Goal: Task Accomplishment & Management: Use online tool/utility

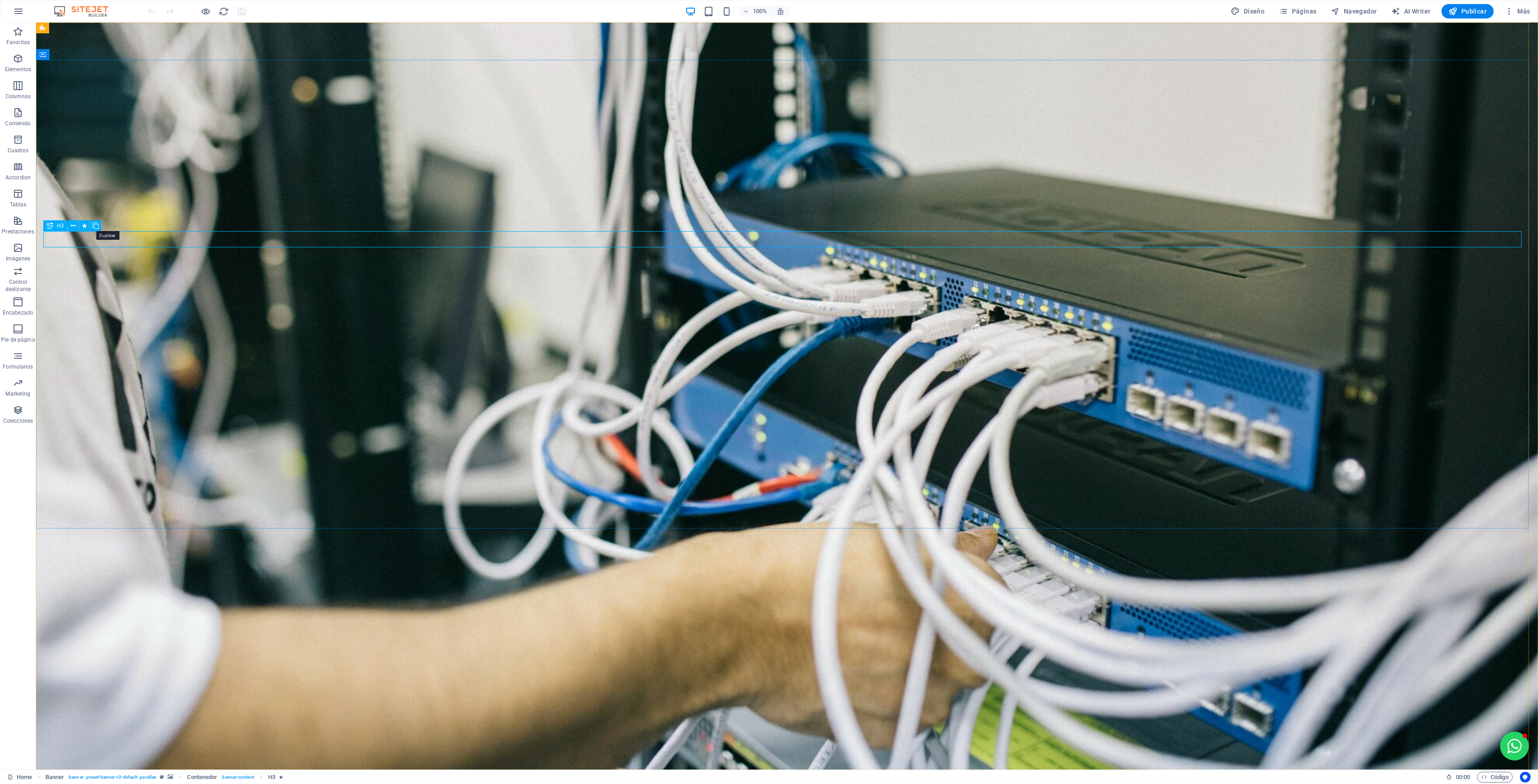
click at [94, 228] on icon at bounding box center [95, 225] width 6 height 10
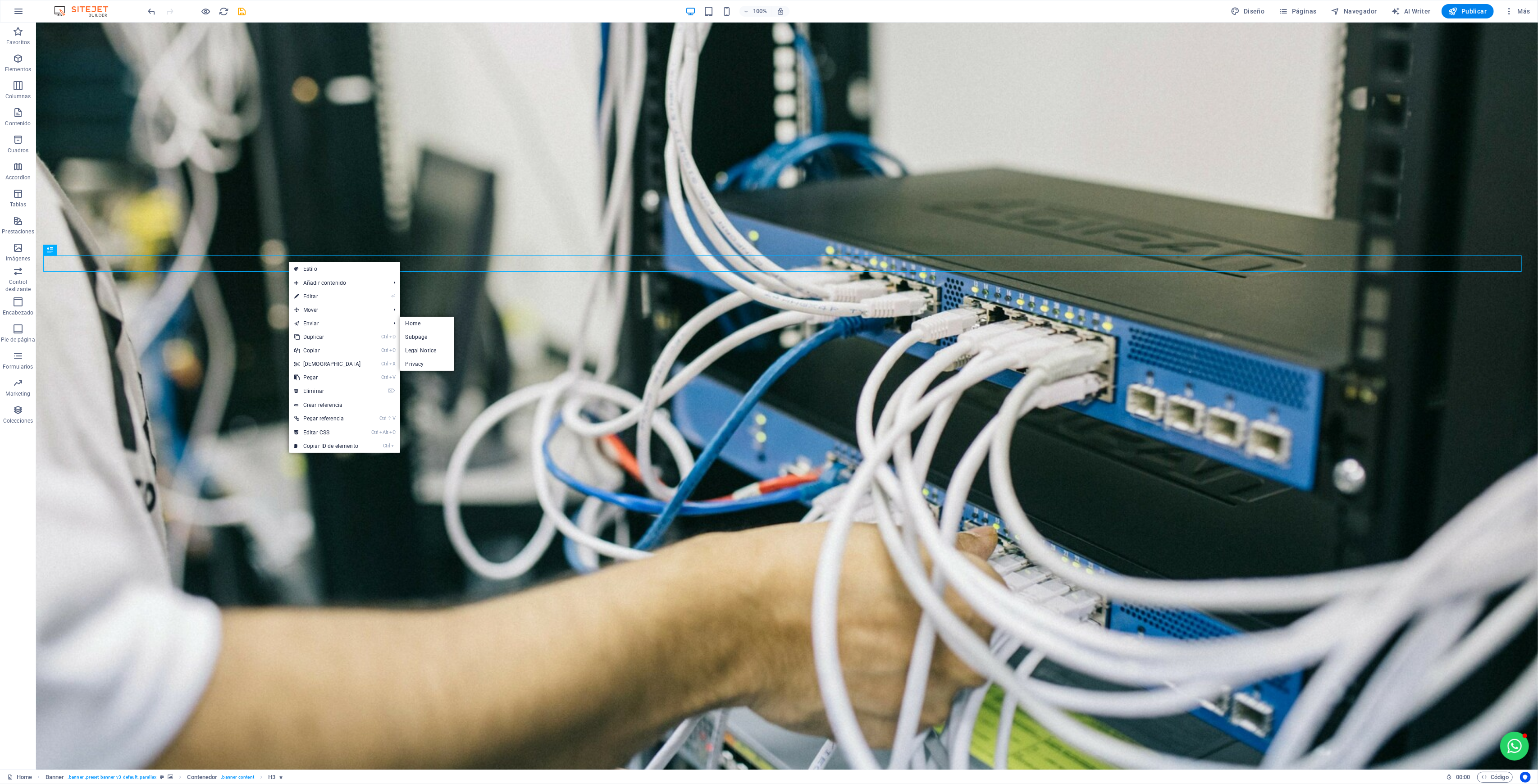
click at [301, 335] on link "Ctrl D Duplicar" at bounding box center [327, 336] width 78 height 13
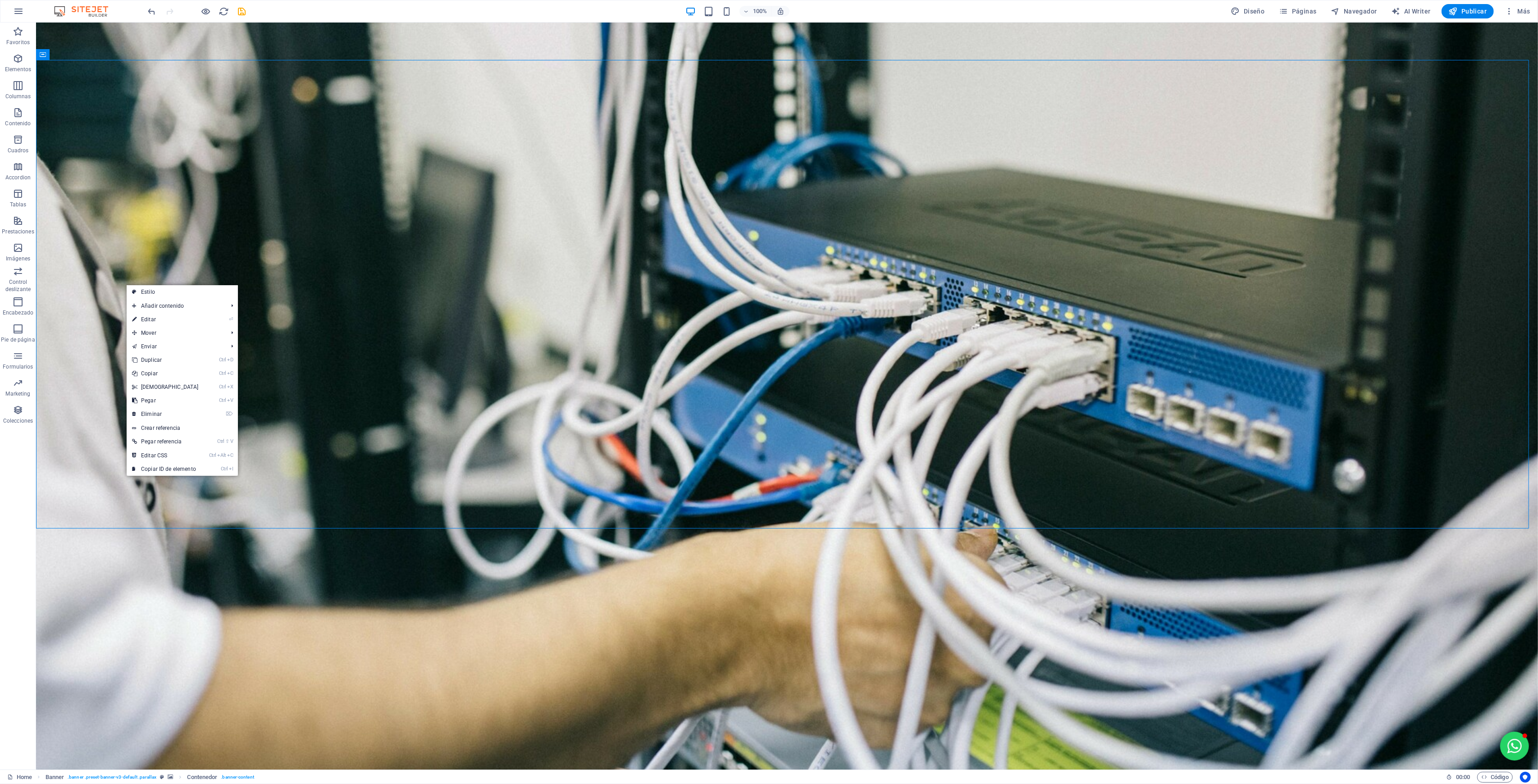
click at [163, 362] on link "Ctrl D Duplicar" at bounding box center [165, 359] width 78 height 13
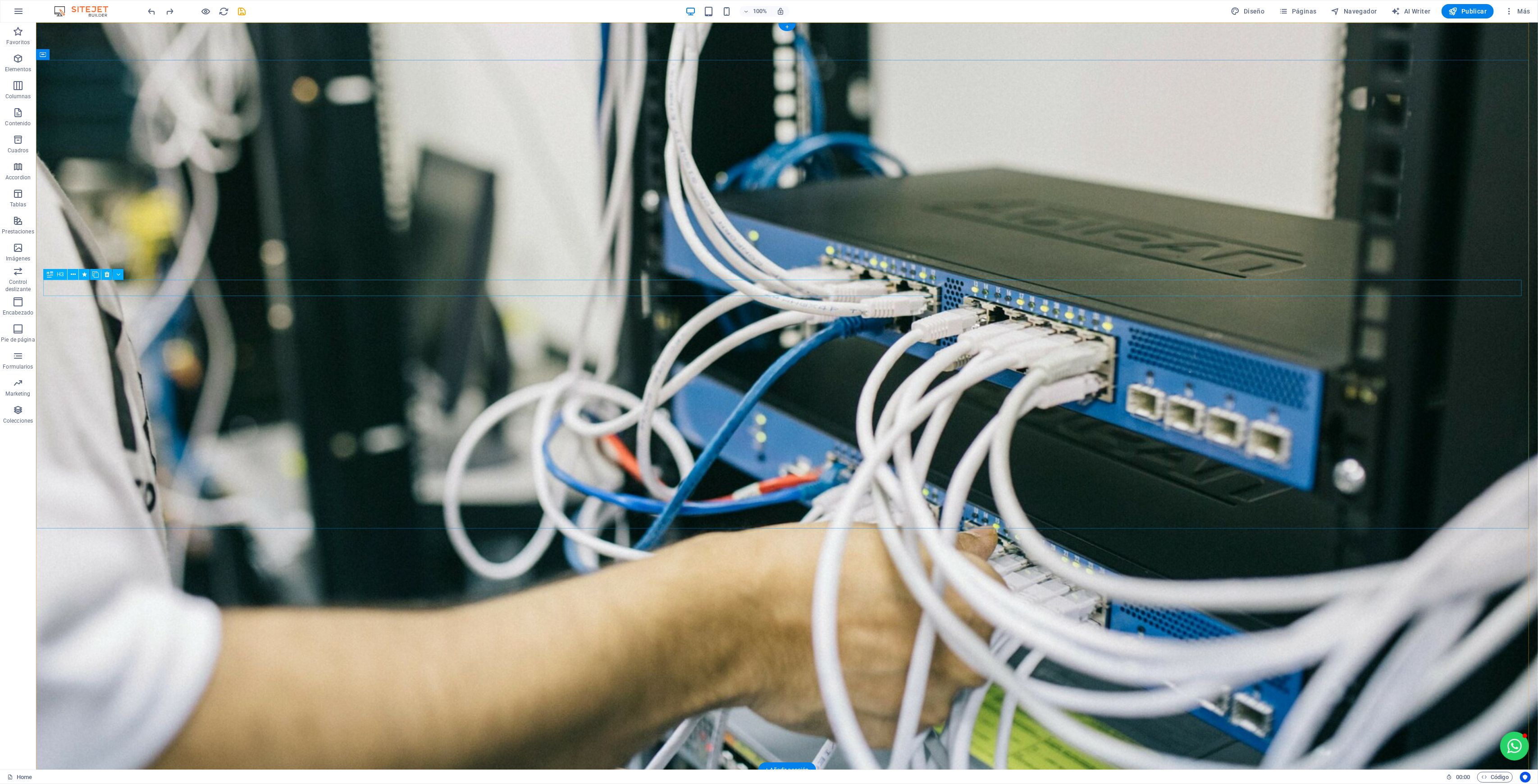
click at [93, 273] on icon at bounding box center [95, 274] width 6 height 10
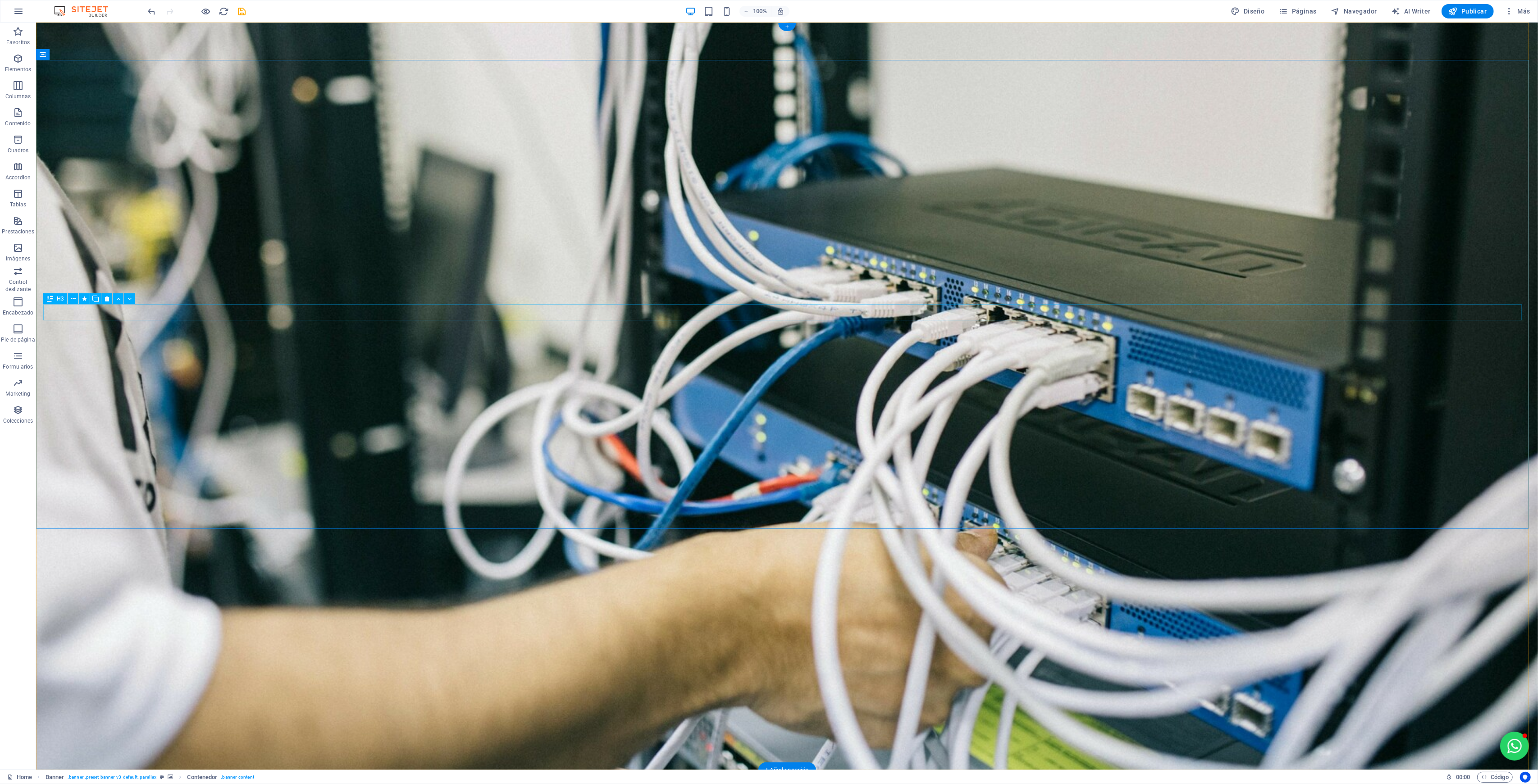
click at [97, 301] on icon at bounding box center [95, 299] width 6 height 10
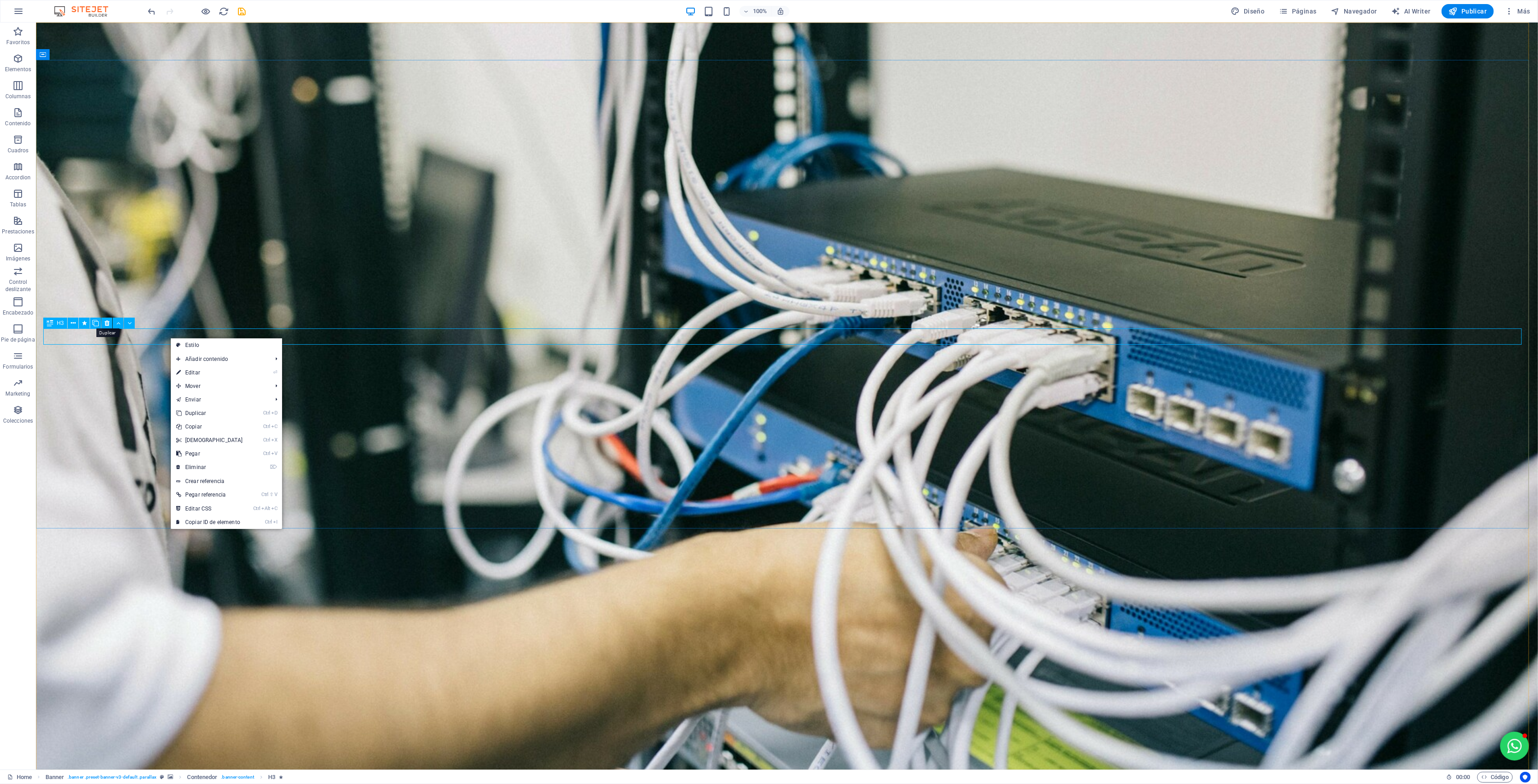
click at [97, 323] on icon at bounding box center [95, 323] width 6 height 10
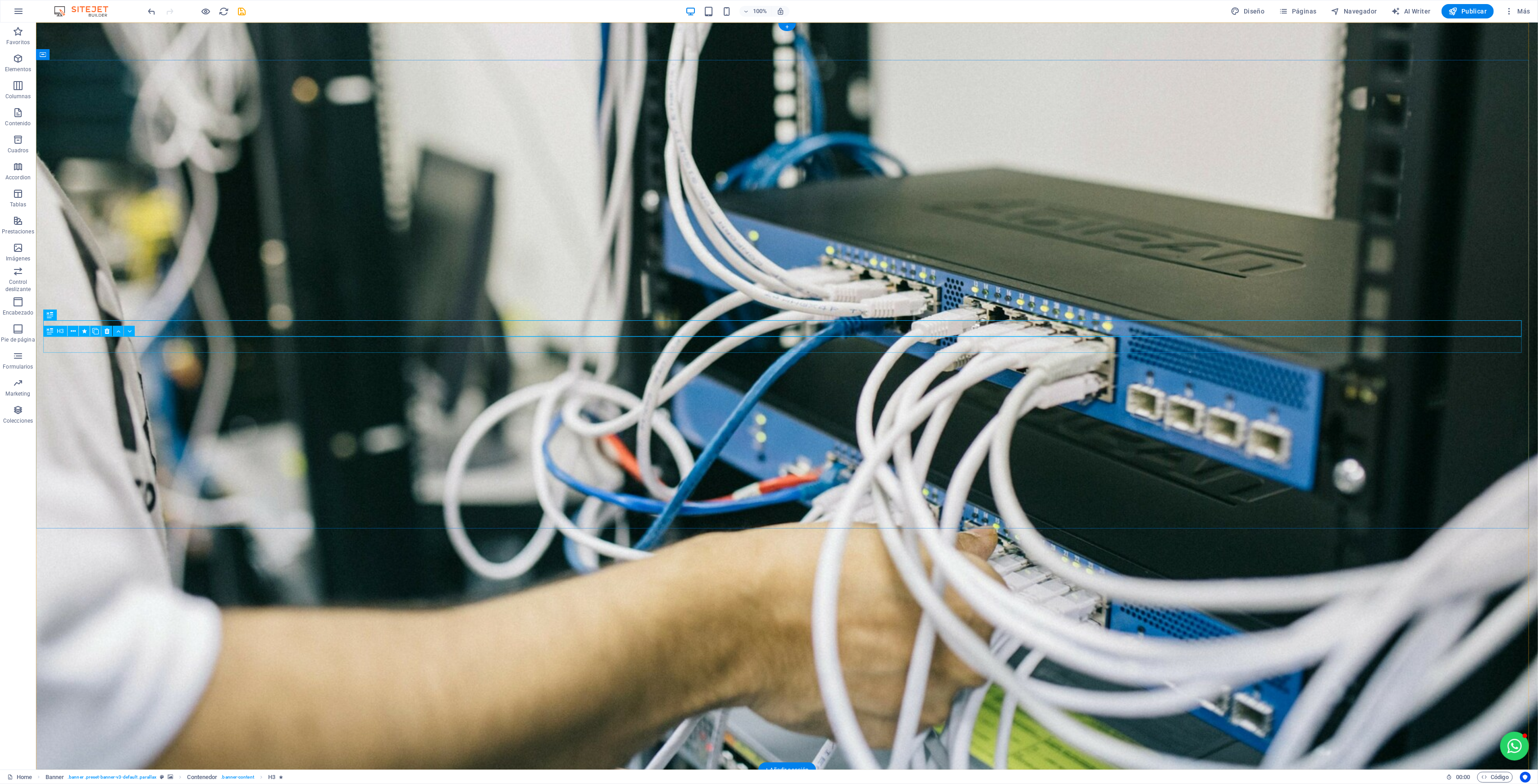
drag, startPoint x: 150, startPoint y: 364, endPoint x: 115, endPoint y: 342, distance: 41.3
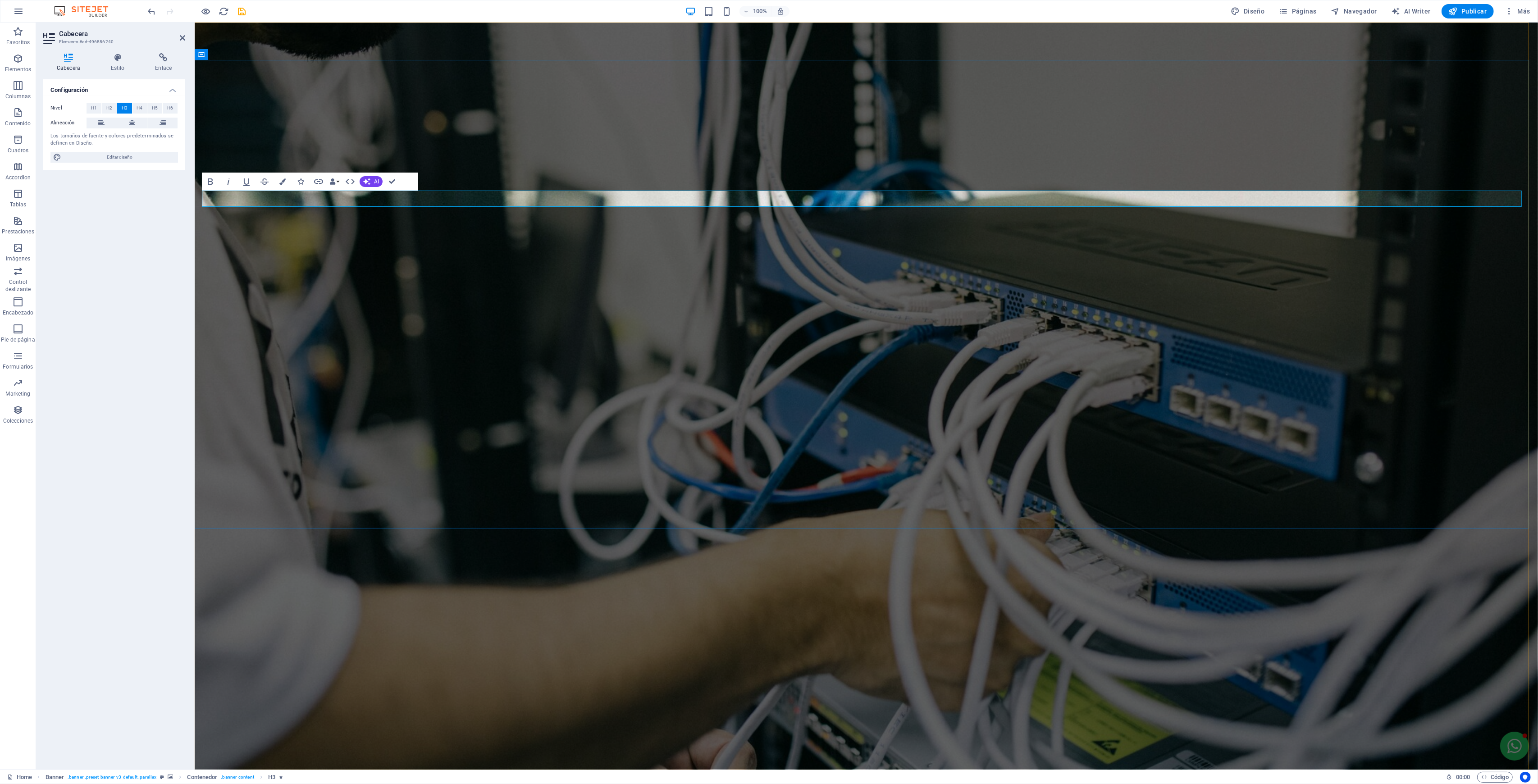
click at [207, 180] on icon "button" at bounding box center [211, 182] width 10 height 10
click at [90, 107] on button "H1" at bounding box center [94, 108] width 15 height 10
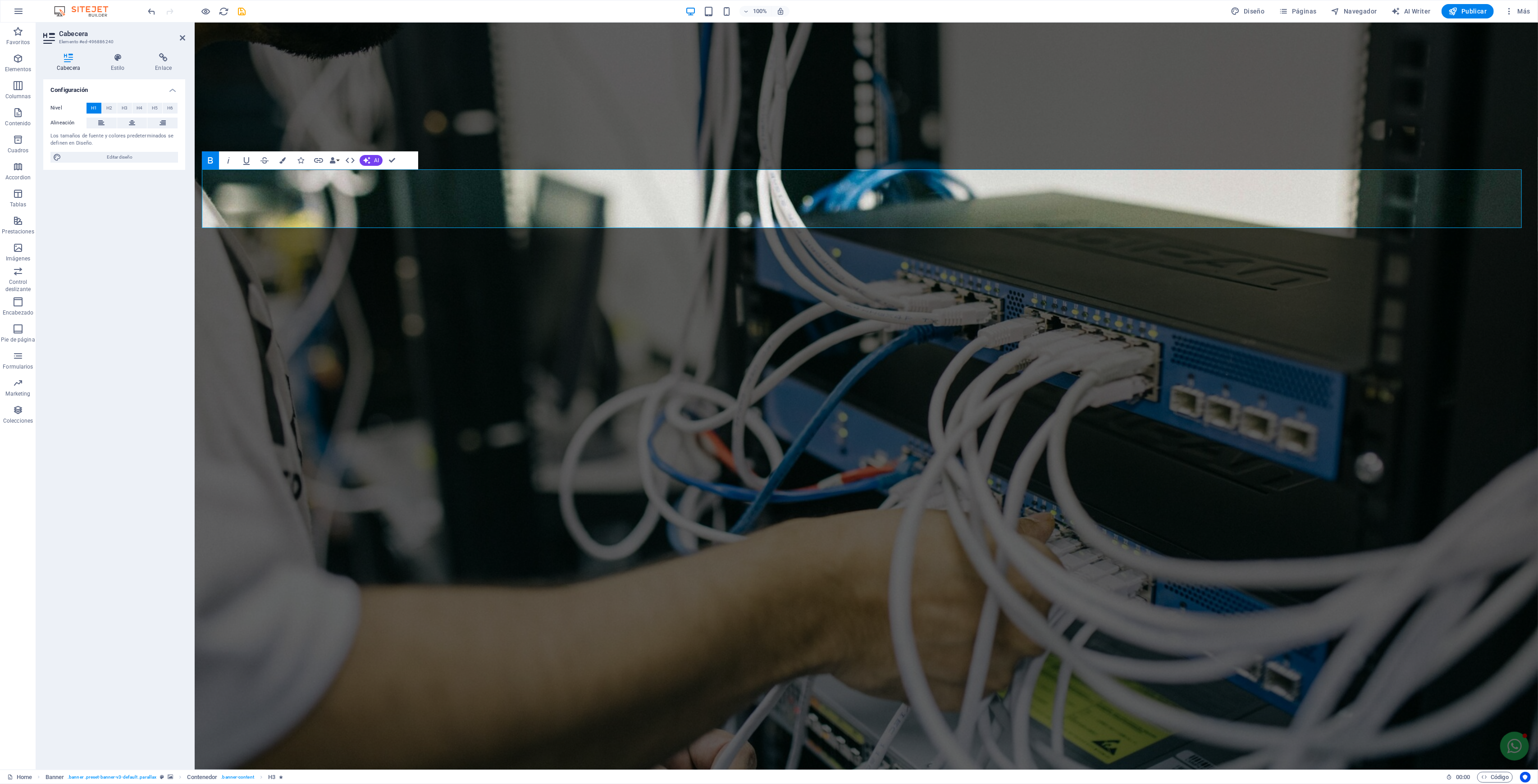
click at [112, 108] on span "H2" at bounding box center [109, 108] width 6 height 10
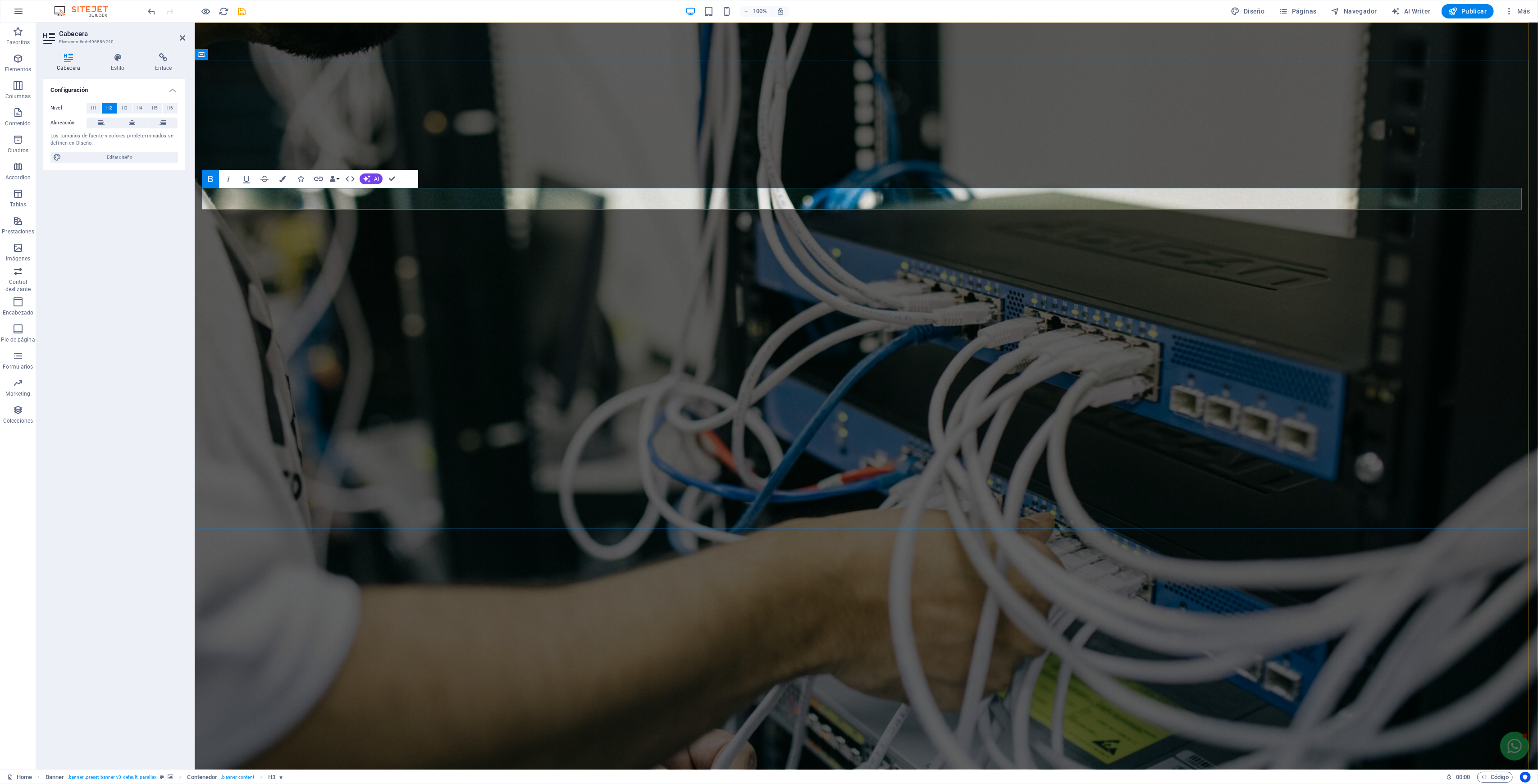
drag, startPoint x: 218, startPoint y: 200, endPoint x: 1340, endPoint y: 215, distance: 1122.1
click at [150, 239] on div "Configuración Nivel H1 H2 H3 H4 H5 H6 Alineación Los tamaños de fuente y colore…" at bounding box center [114, 421] width 142 height 683
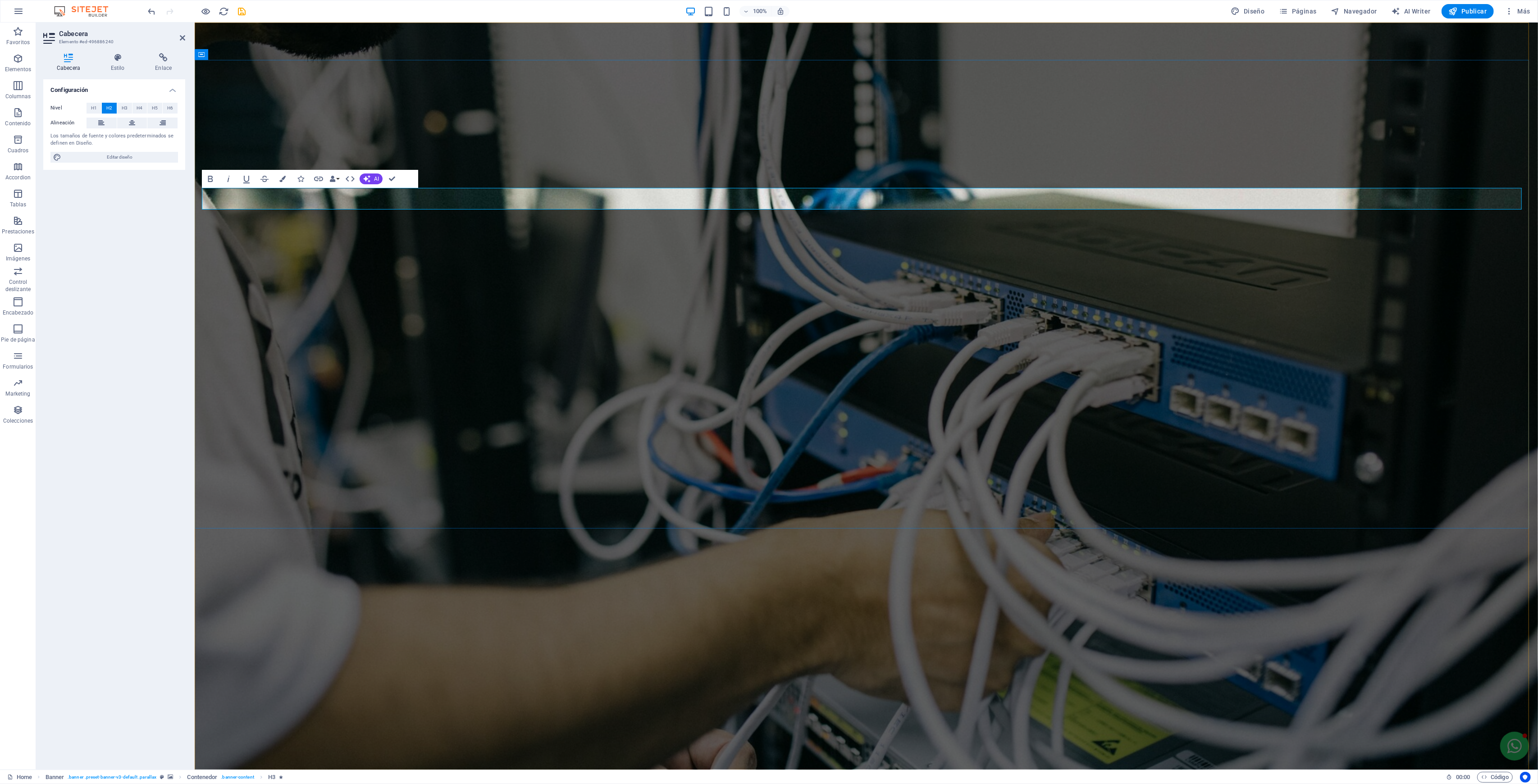
drag, startPoint x: 219, startPoint y: 196, endPoint x: 1337, endPoint y: 188, distance: 1118.0
click at [212, 206] on div "H3" at bounding box center [213, 204] width 24 height 10
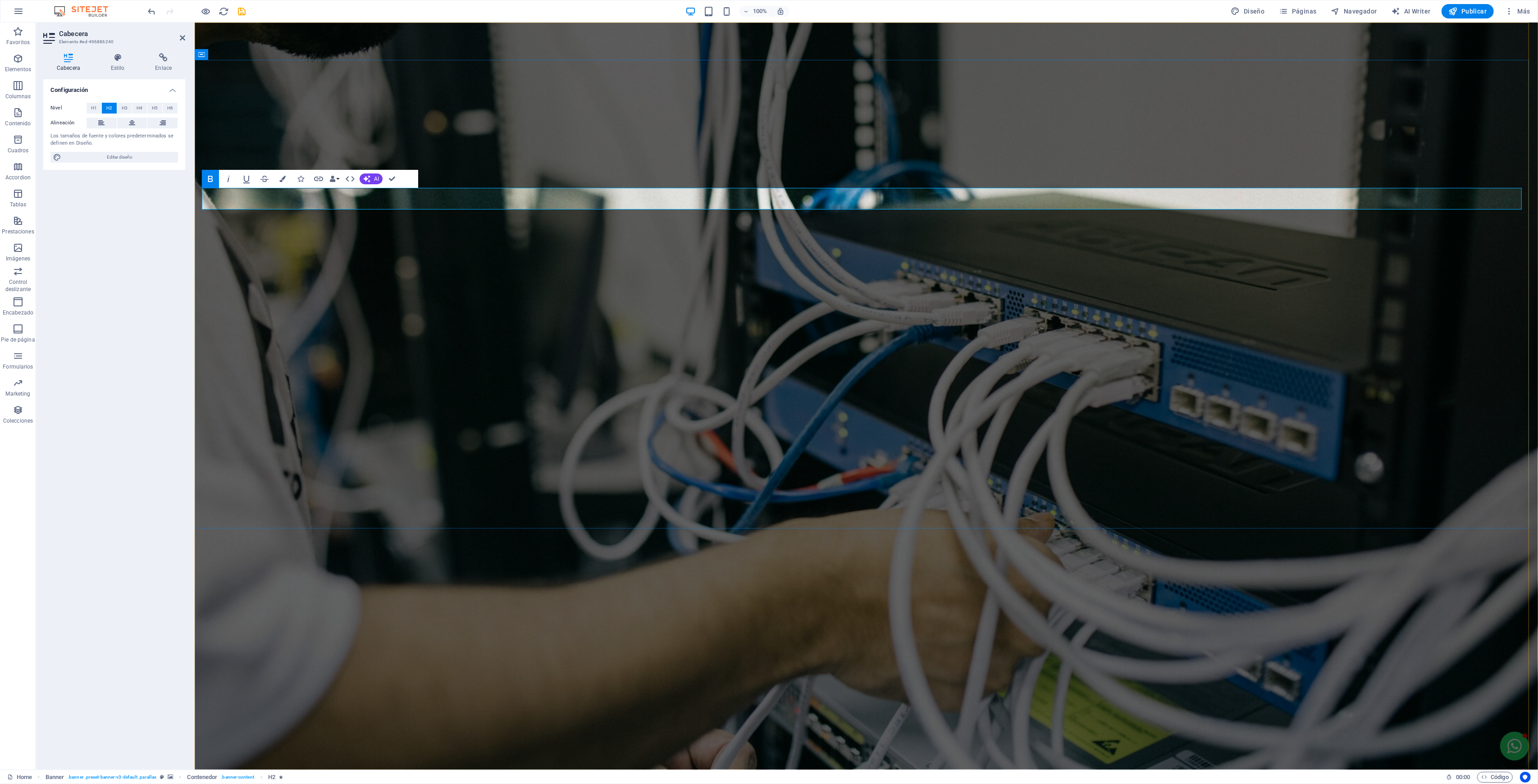
drag, startPoint x: 214, startPoint y: 198, endPoint x: 1352, endPoint y: 203, distance: 1138.0
click at [119, 111] on button "H3" at bounding box center [124, 108] width 15 height 10
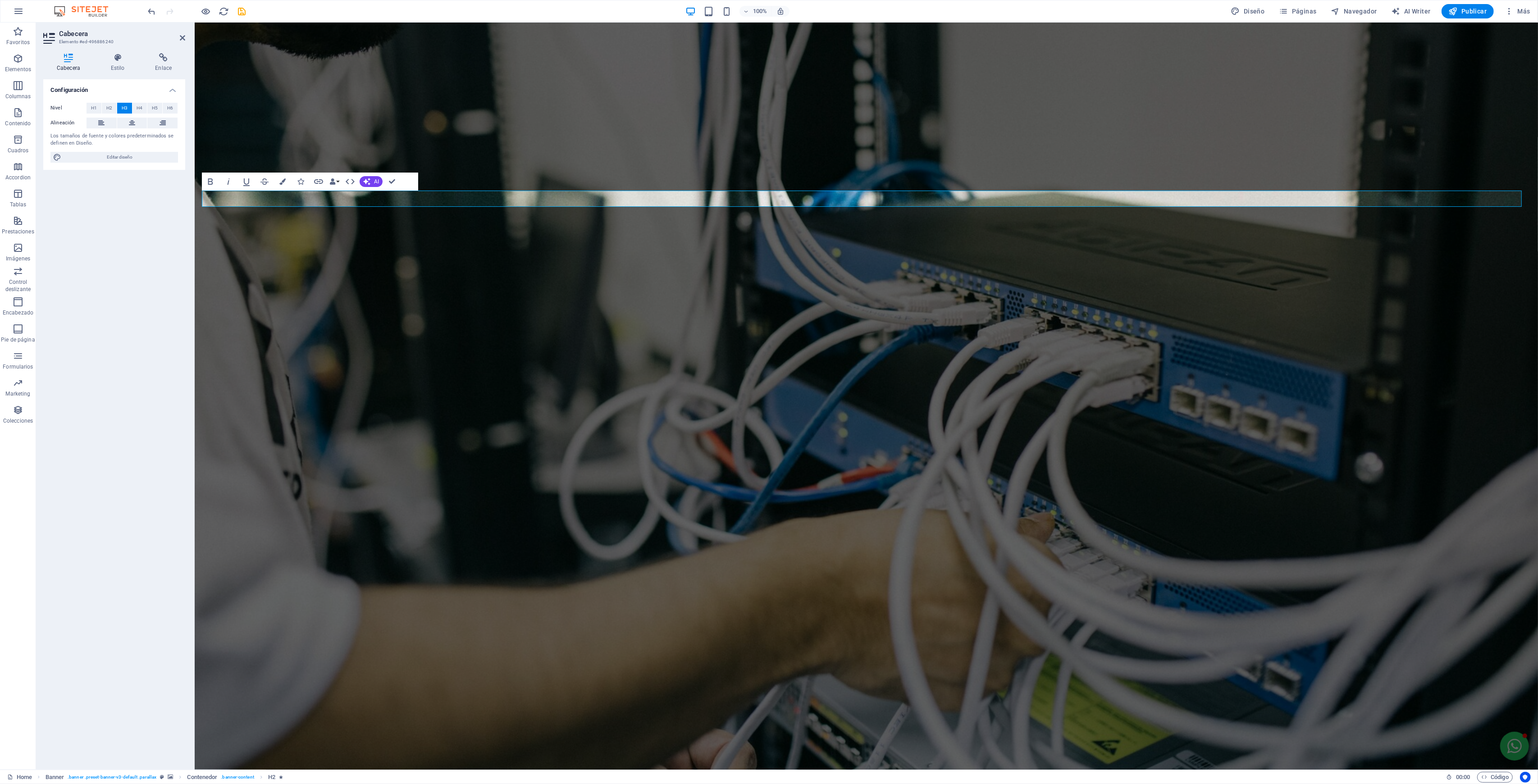
click at [129, 228] on div "Configuración Nivel H1 H2 H3 H4 H5 H6 Alineación Los tamaños de fuente y colore…" at bounding box center [114, 421] width 142 height 683
click at [156, 239] on div "Configuración Nivel H1 H2 H3 H4 H5 H6 Alineación Los tamaños de fuente y colore…" at bounding box center [114, 421] width 142 height 683
click at [157, 241] on div "Configuración Nivel H1 H2 H3 H4 H5 H6 Alineación Los tamaños de fuente y colore…" at bounding box center [114, 421] width 142 height 683
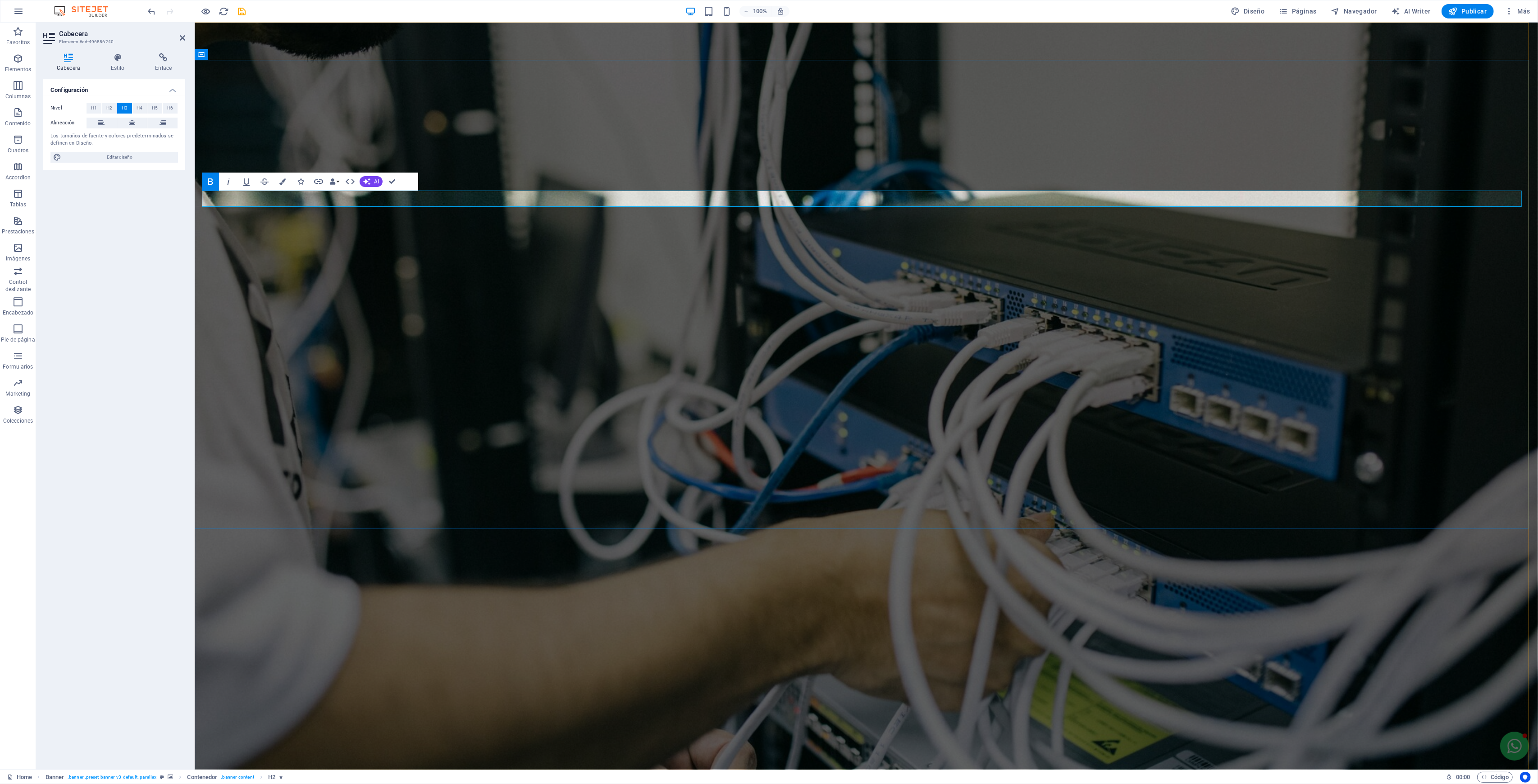
drag, startPoint x: 210, startPoint y: 197, endPoint x: 932, endPoint y: 167, distance: 722.6
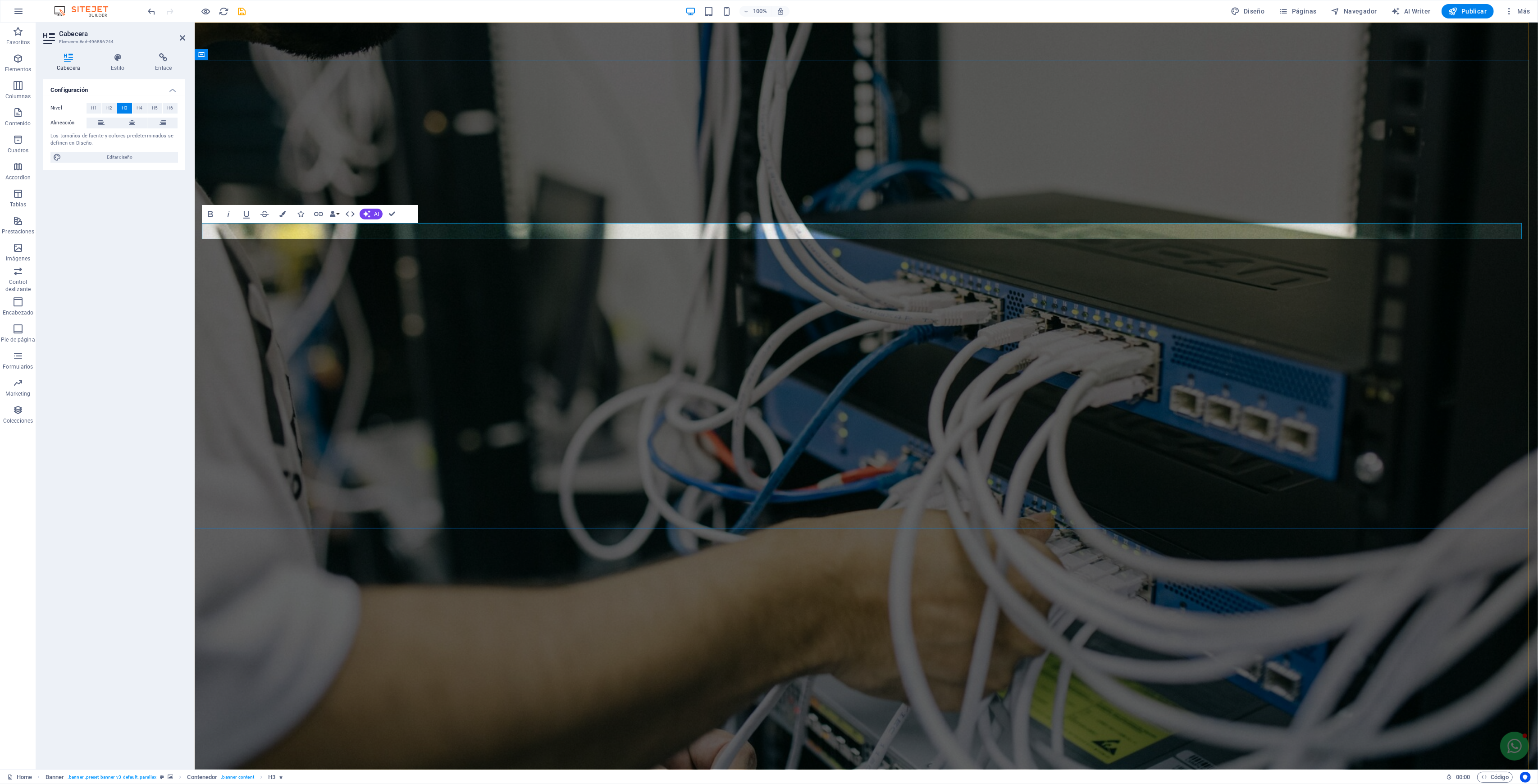
drag, startPoint x: 980, startPoint y: 233, endPoint x: 207, endPoint y: 234, distance: 773.0
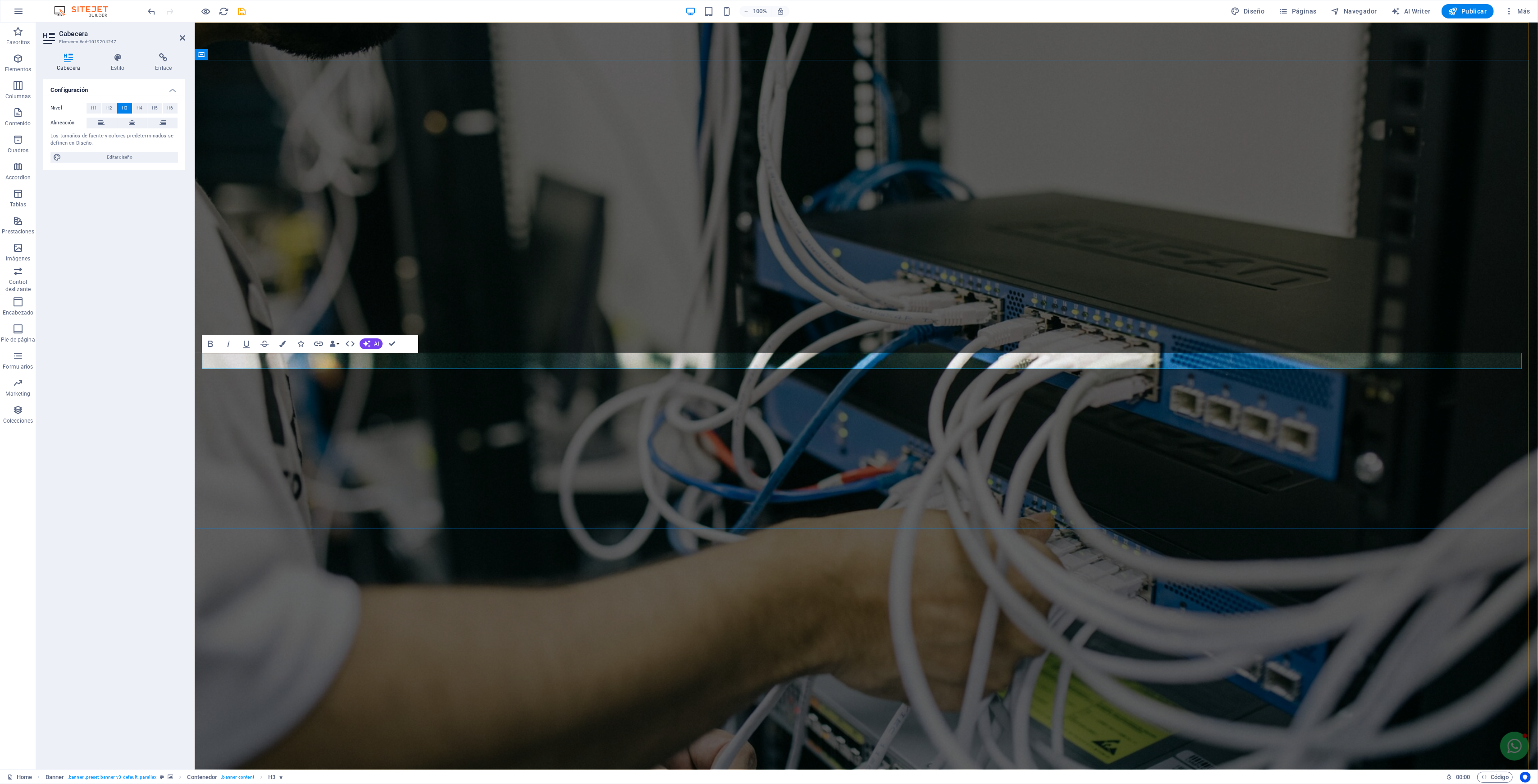
drag, startPoint x: 1224, startPoint y: 359, endPoint x: 208, endPoint y: 353, distance: 1016.0
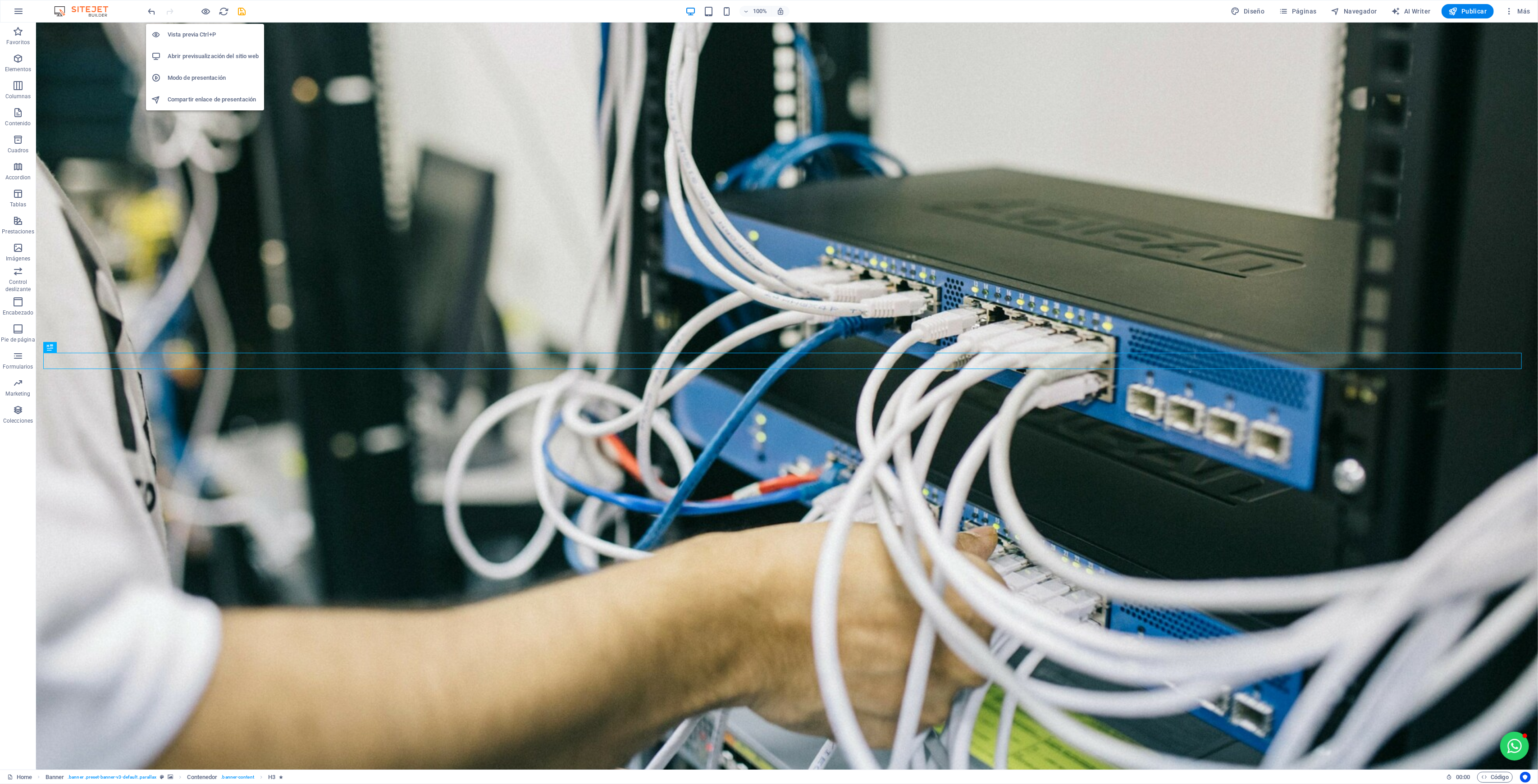
click at [207, 12] on icon "button" at bounding box center [206, 11] width 10 height 10
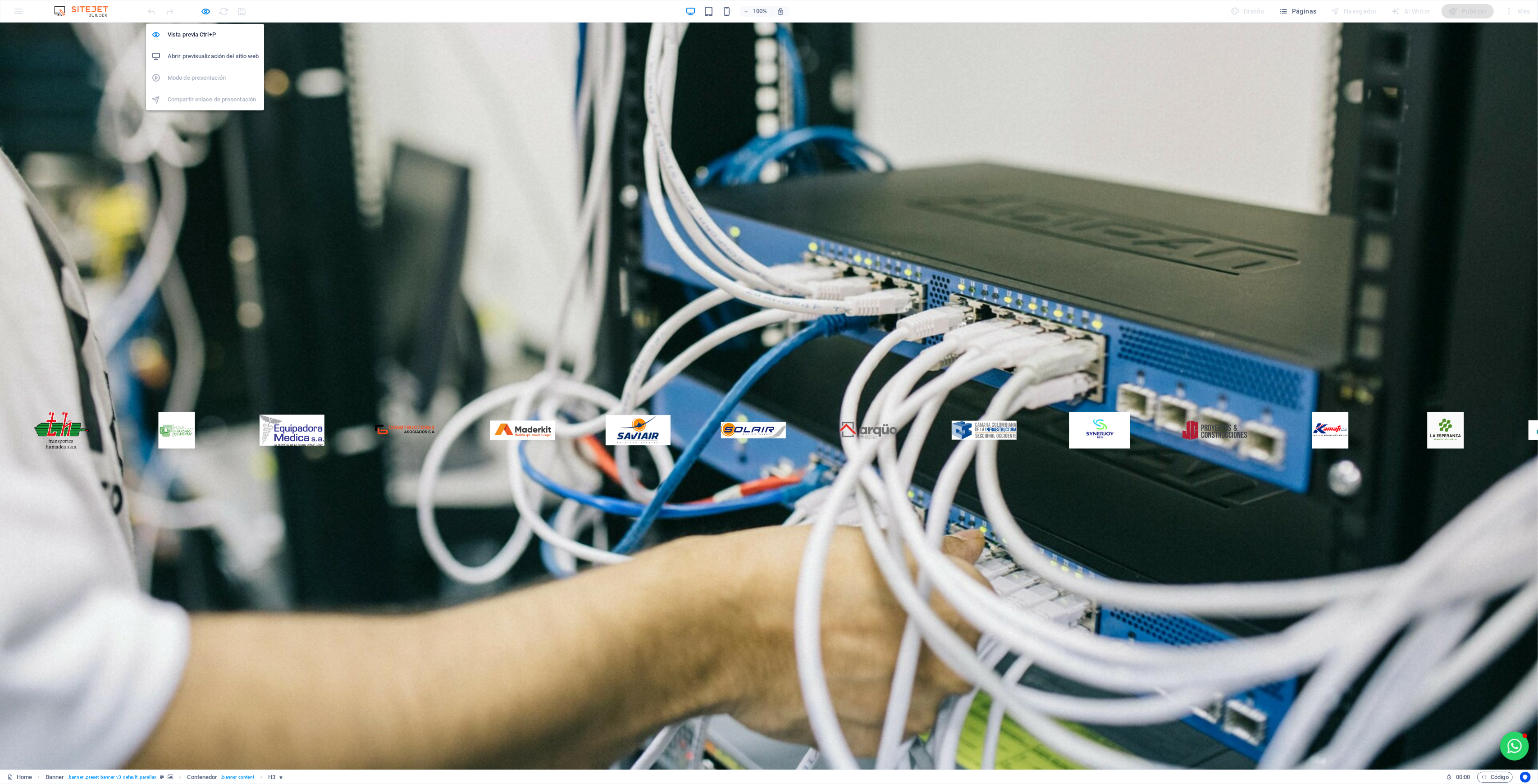
drag, startPoint x: 204, startPoint y: 11, endPoint x: 631, endPoint y: 11, distance: 427.0
click at [203, 11] on icon "button" at bounding box center [206, 11] width 10 height 10
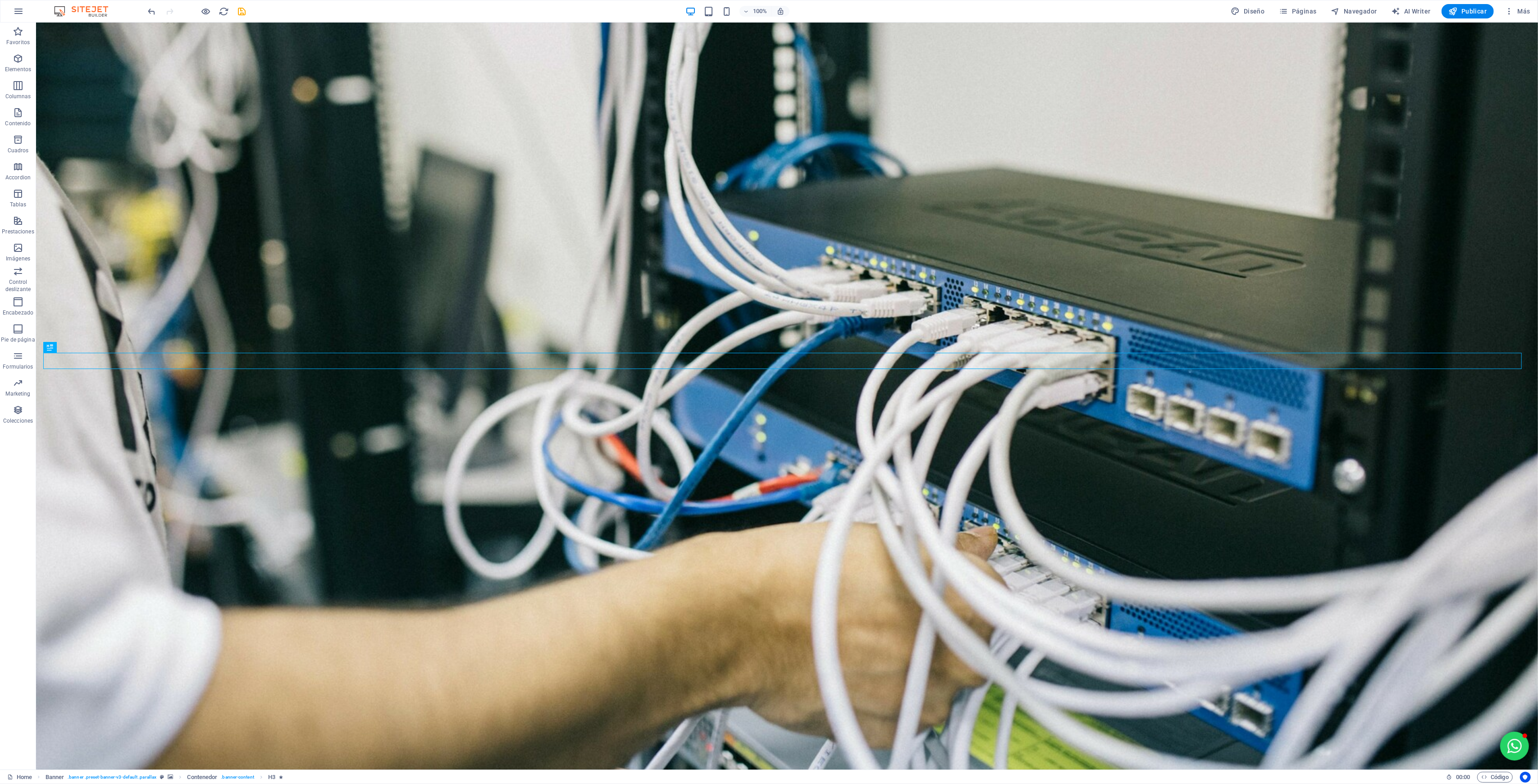
click at [1474, 4] on button "Publicar" at bounding box center [1468, 11] width 52 height 14
checkbox input "false"
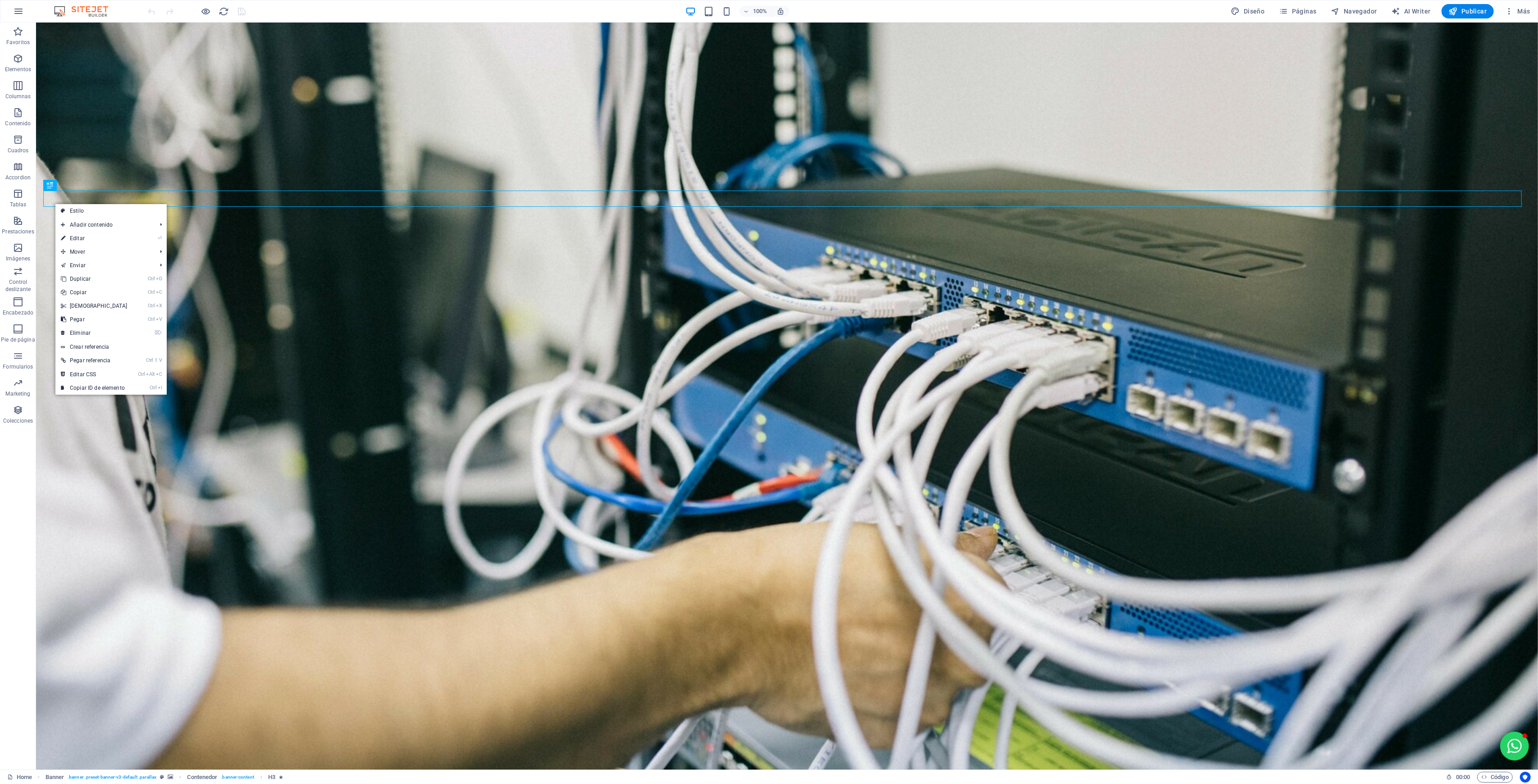
click at [127, 376] on link "Ctrl Alt C Editar CSS" at bounding box center [94, 374] width 78 height 13
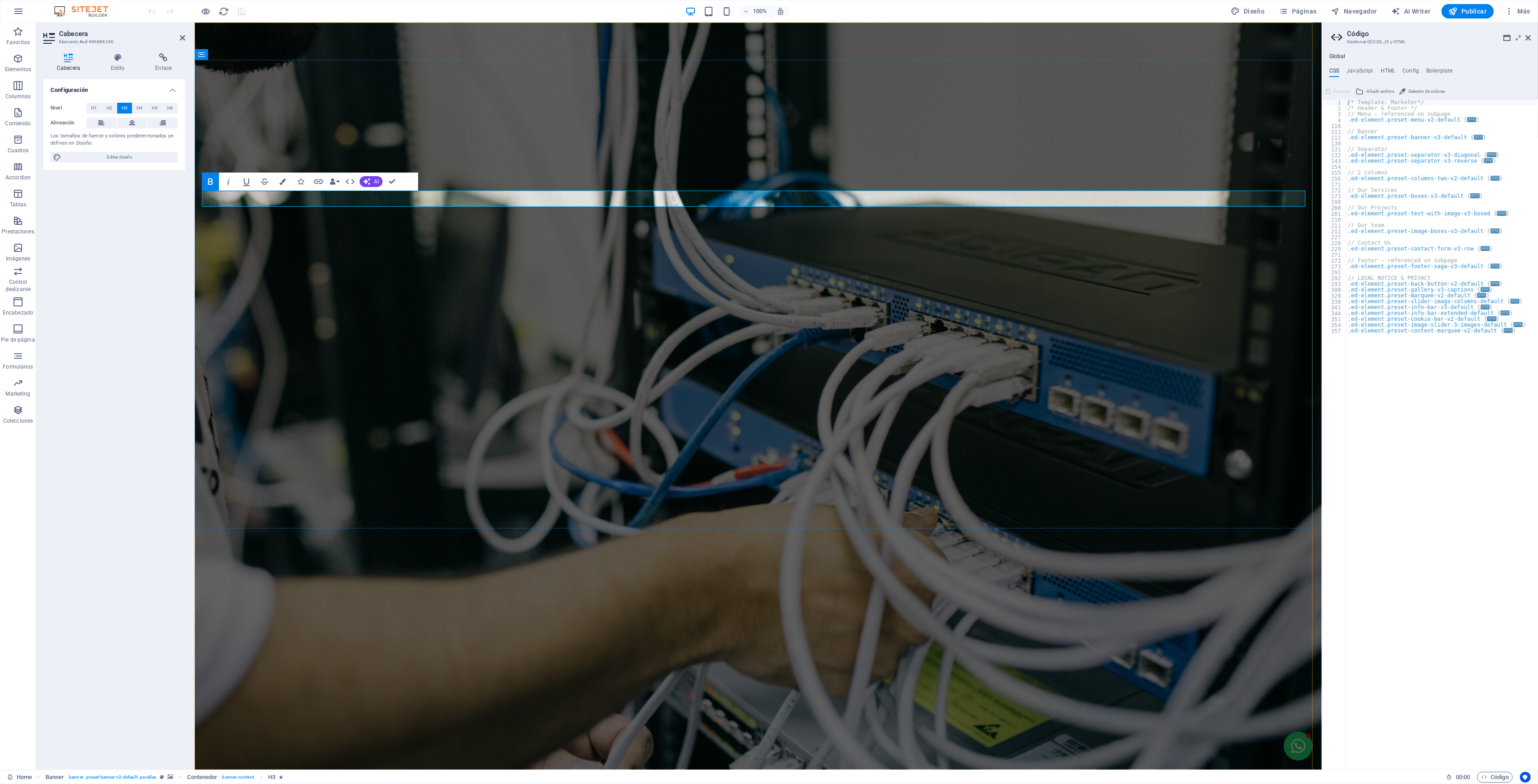
drag, startPoint x: 211, startPoint y: 198, endPoint x: 200, endPoint y: 198, distance: 11.0
click at [1153, 71] on h4 "HTML" at bounding box center [1388, 72] width 15 height 10
type textarea "{{content}}"
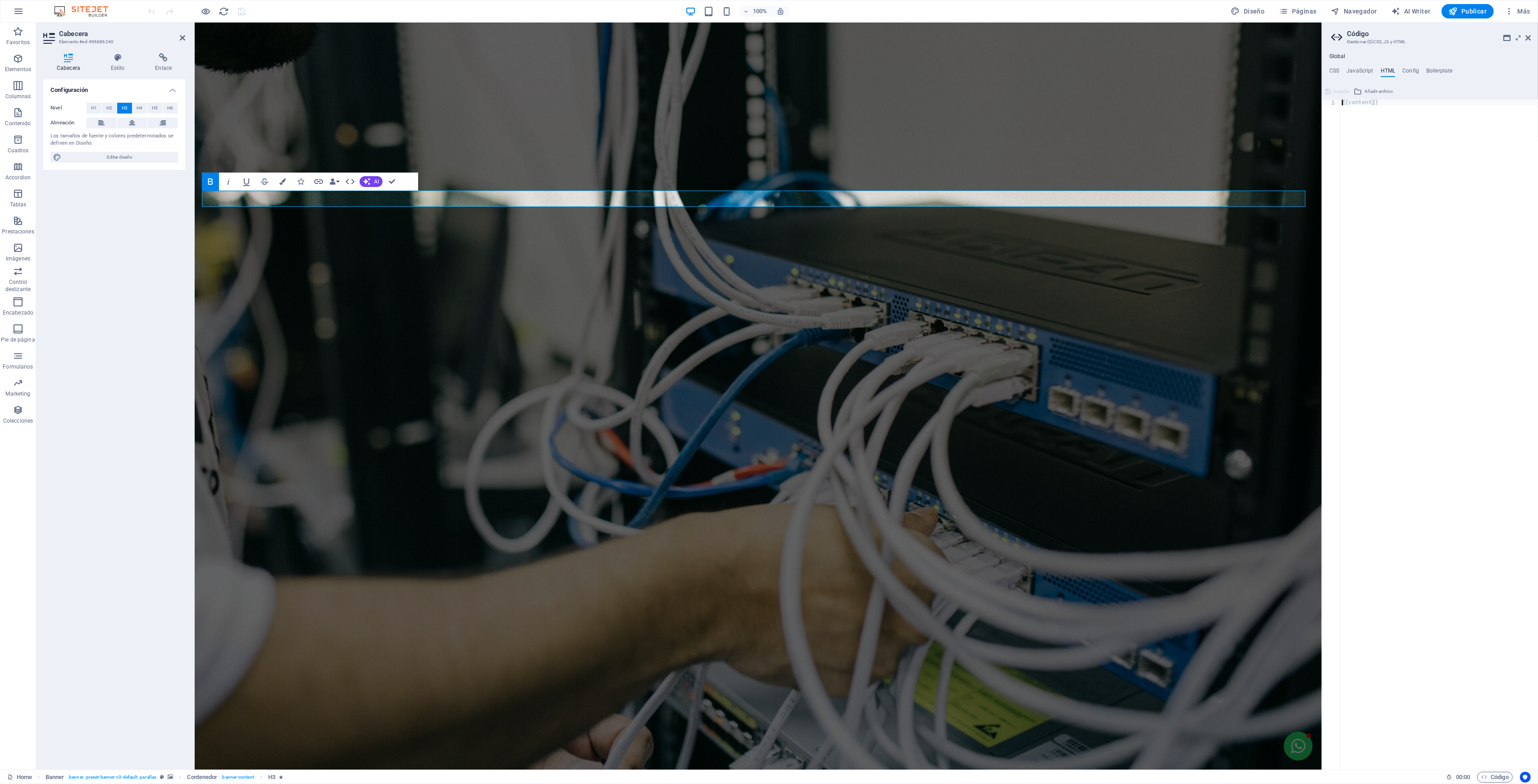
click at [1153, 68] on h4 "JavaScript" at bounding box center [1360, 72] width 26 height 10
type textarea "/* JS for preset "Menu V2" */"
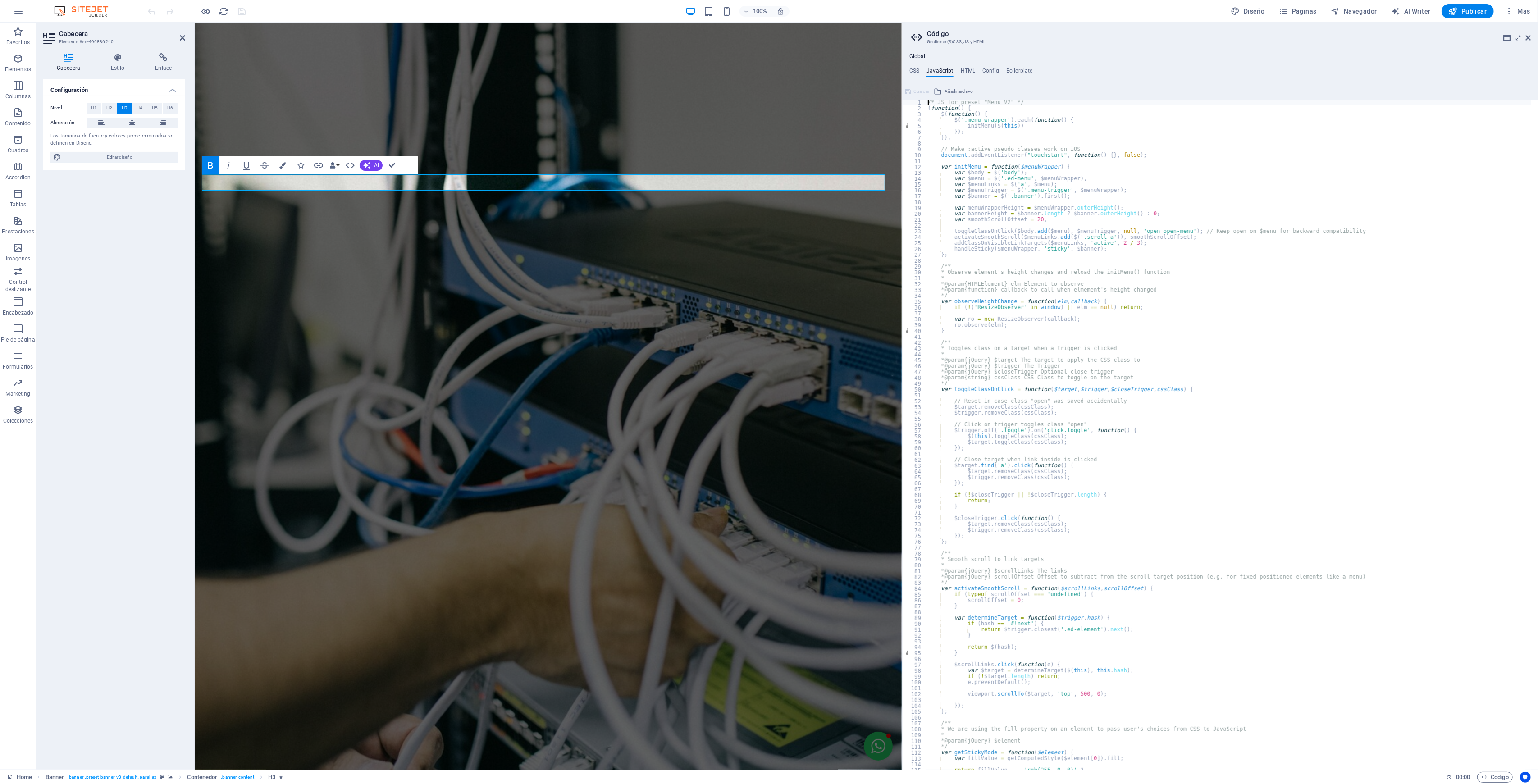
drag, startPoint x: 1324, startPoint y: 357, endPoint x: 706, endPoint y: 336, distance: 618.4
click at [901, 358] on div "Home Favoritos Elementos Columnas Contenido Cuadros Accordion Tablas Prestacion…" at bounding box center [769, 396] width 1538 height 747
click at [990, 68] on h4 "Config" at bounding box center [991, 72] width 17 height 10
type textarea "$color-background: #ffffff;"
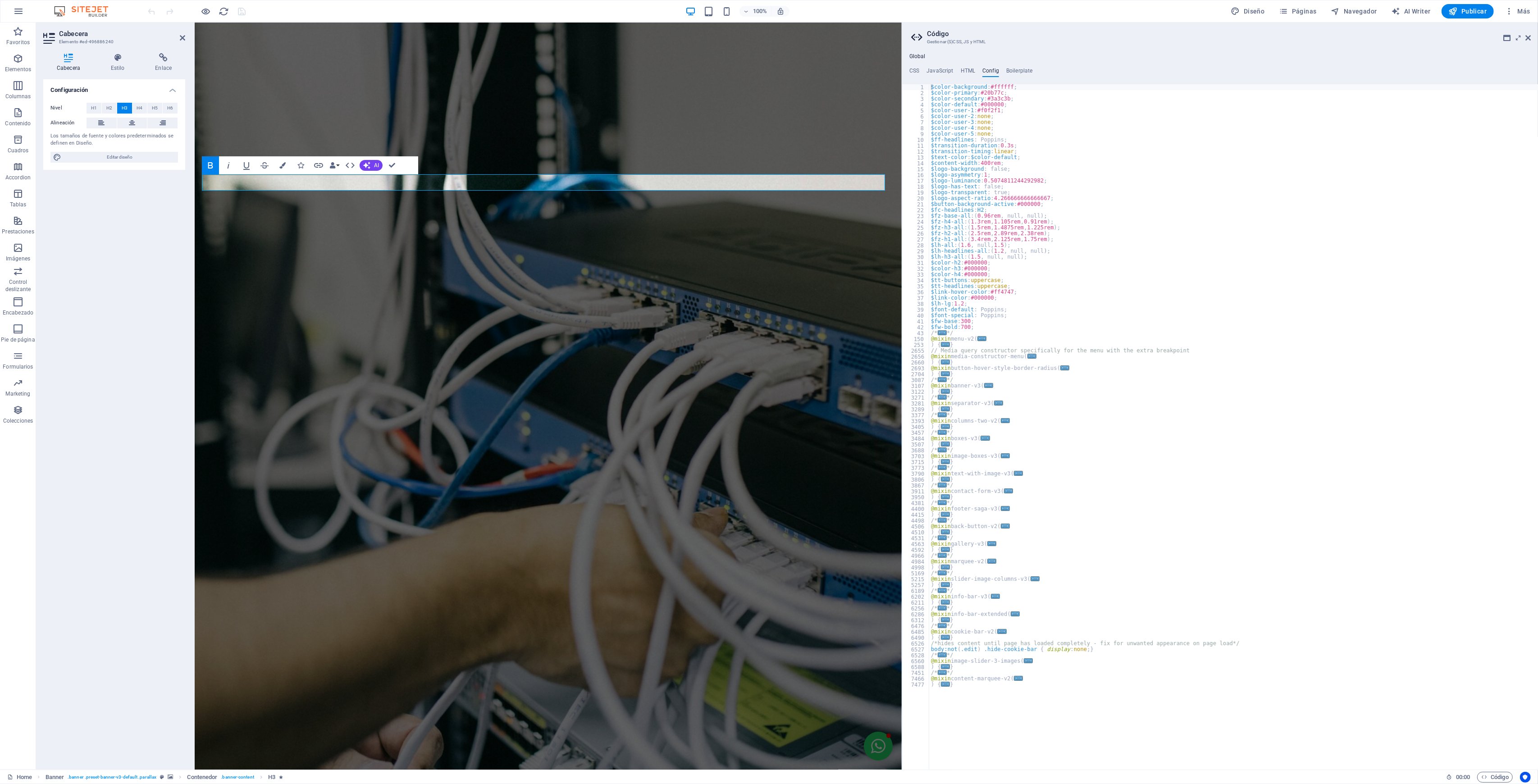
click at [1018, 68] on h4 "Boilerplate" at bounding box center [1020, 72] width 26 height 10
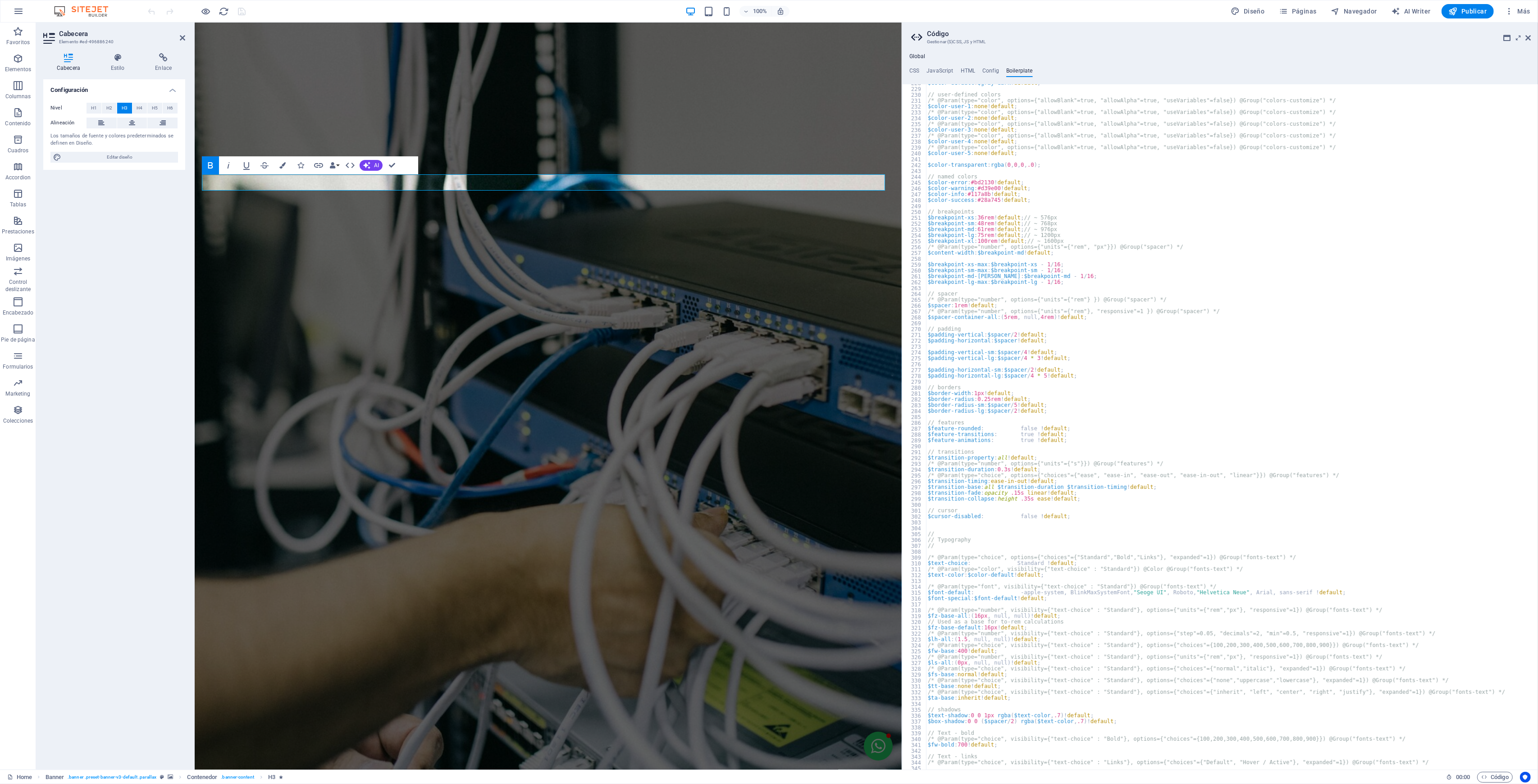
scroll to position [961, 0]
